Goal: Task Accomplishment & Management: Manage account settings

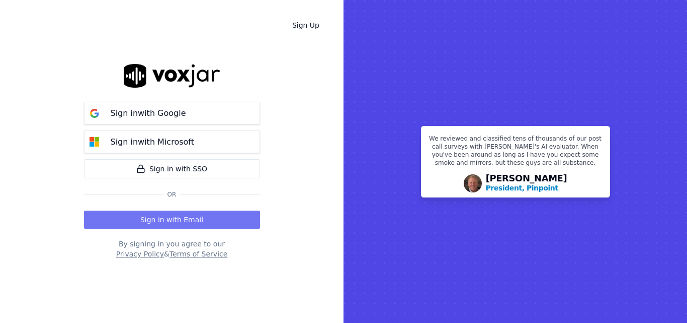
click at [190, 213] on button "Sign in with Email" at bounding box center [172, 219] width 176 height 18
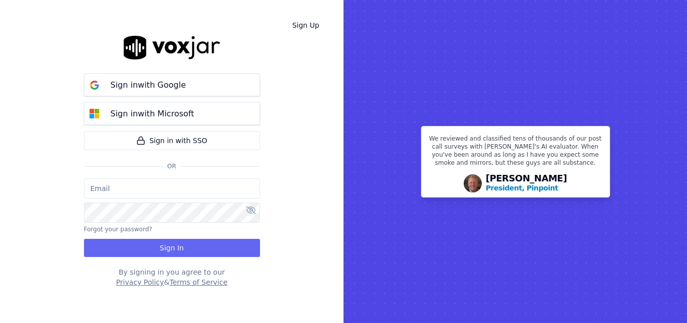
type input "[PERSON_NAME][EMAIL_ADDRESS][PERSON_NAME][DOMAIN_NAME]"
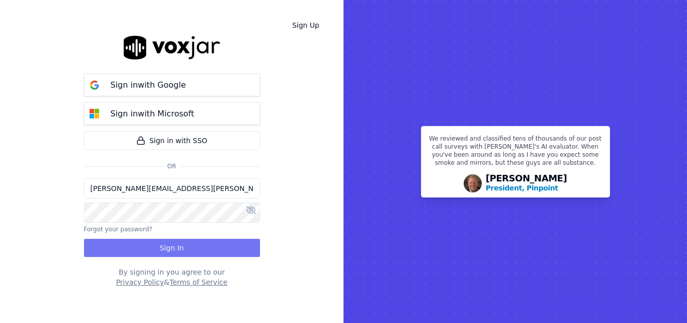
click at [177, 244] on button "Sign In" at bounding box center [172, 248] width 176 height 18
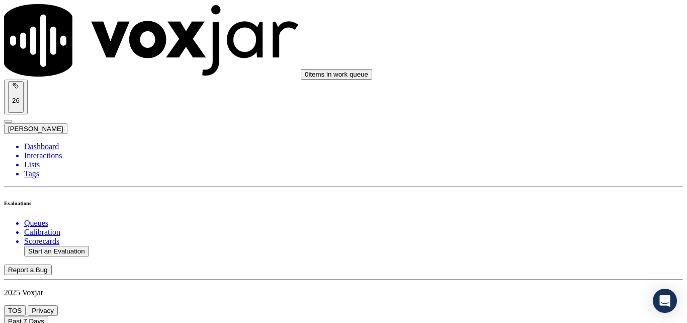
click at [43, 151] on li "Interactions" at bounding box center [353, 155] width 659 height 9
